Goal: Find specific page/section: Find specific page/section

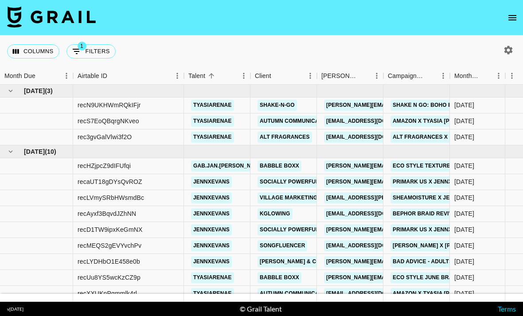
click at [519, 22] on button "open drawer" at bounding box center [512, 18] width 18 height 18
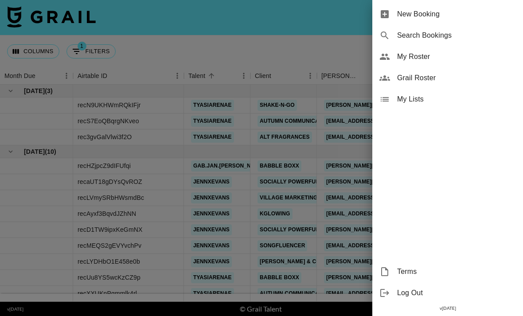
click at [440, 76] on span "Grail Roster" at bounding box center [456, 78] width 119 height 11
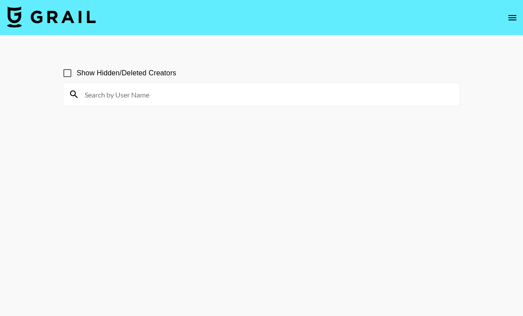
click at [338, 101] on input at bounding box center [266, 94] width 375 height 14
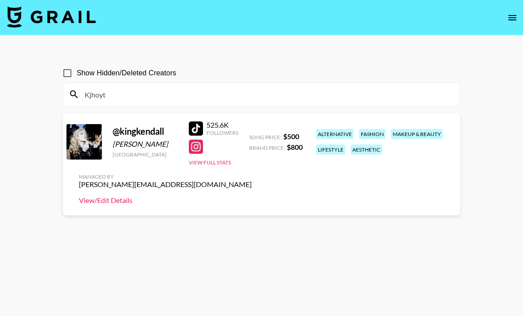
type input "Kjhoyt"
click at [252, 196] on link "View/Edit Details" at bounding box center [165, 200] width 173 height 9
click at [516, 19] on icon "open drawer" at bounding box center [512, 17] width 11 height 11
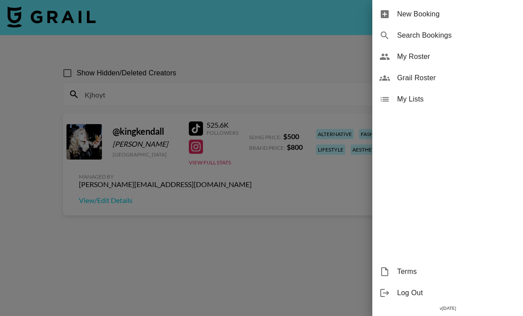
click at [172, 31] on div at bounding box center [261, 158] width 523 height 316
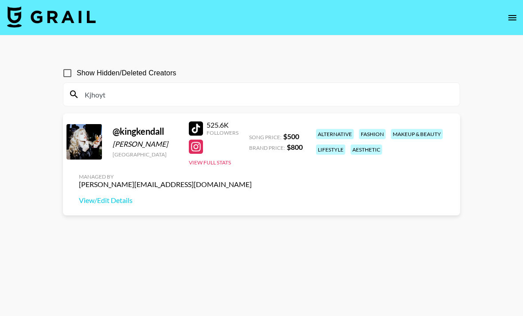
click at [60, 21] on img at bounding box center [51, 16] width 89 height 21
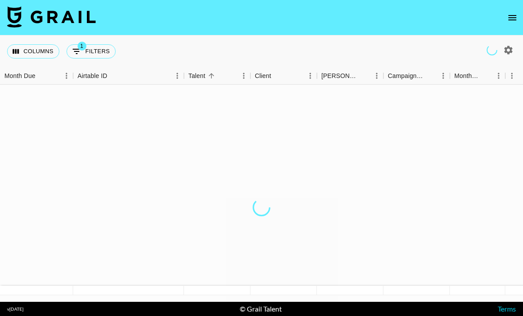
click at [58, 16] on img at bounding box center [51, 16] width 89 height 21
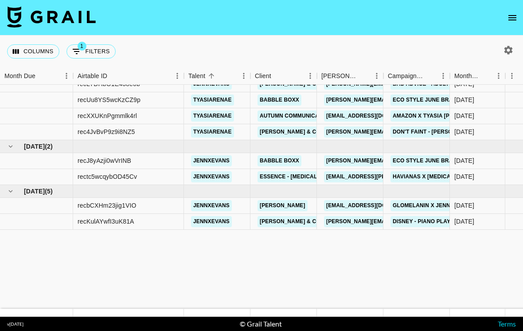
scroll to position [18, 0]
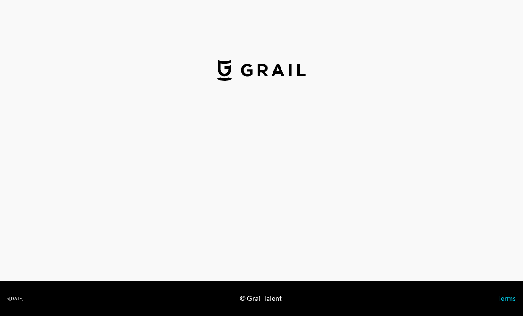
select select "USD"
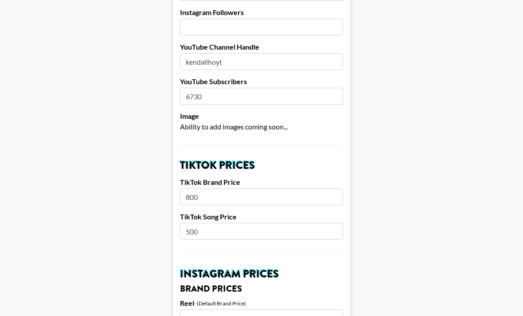
scroll to position [152, 0]
